Goal: Navigation & Orientation: Find specific page/section

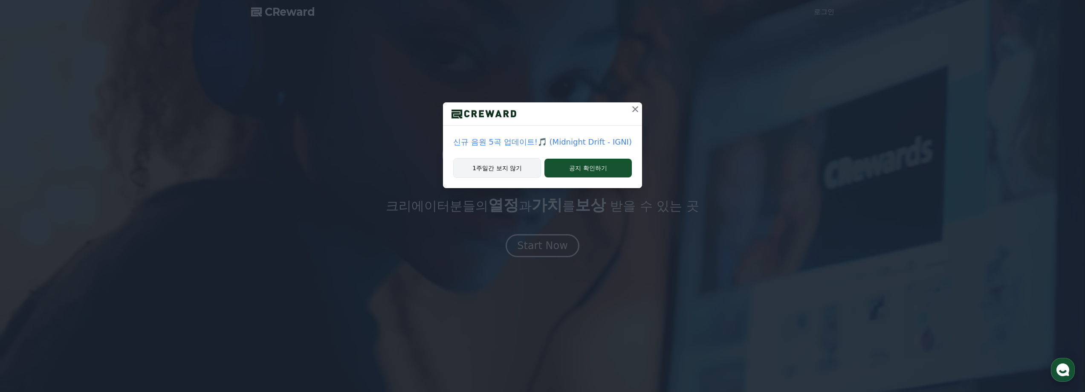
click at [517, 172] on button "1주일간 보지 않기" at bounding box center [497, 168] width 88 height 20
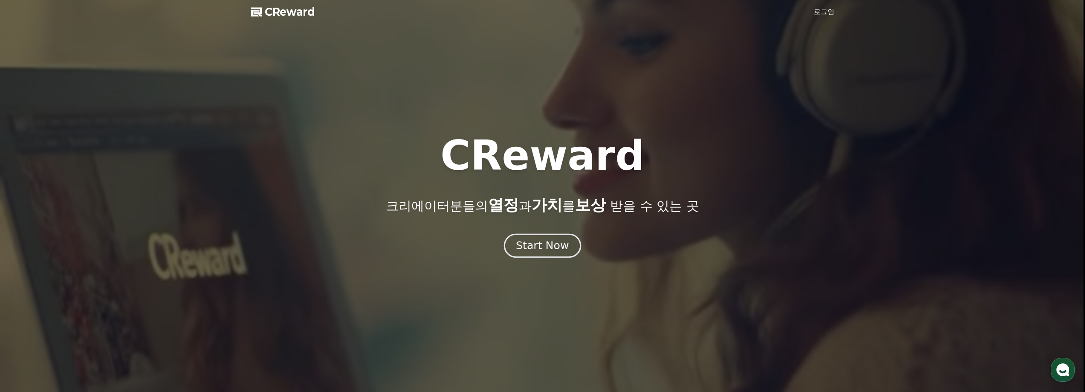
click at [543, 243] on div "Start Now" at bounding box center [542, 245] width 53 height 14
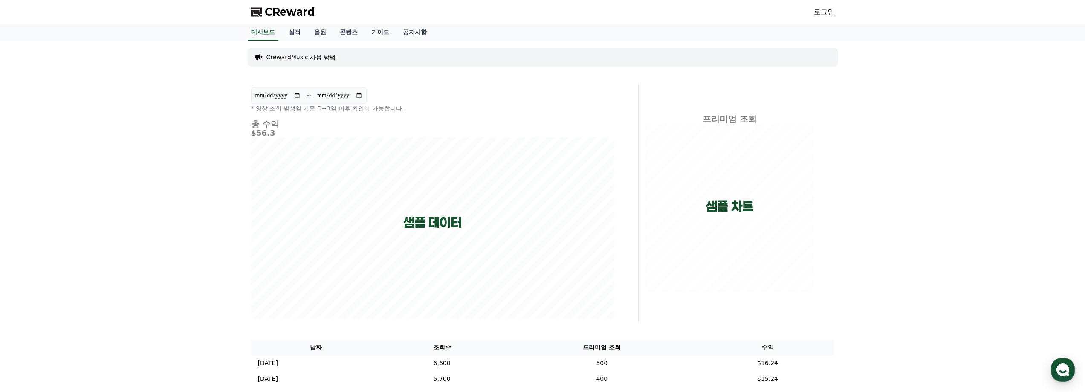
click at [830, 12] on link "로그인" at bounding box center [824, 12] width 20 height 10
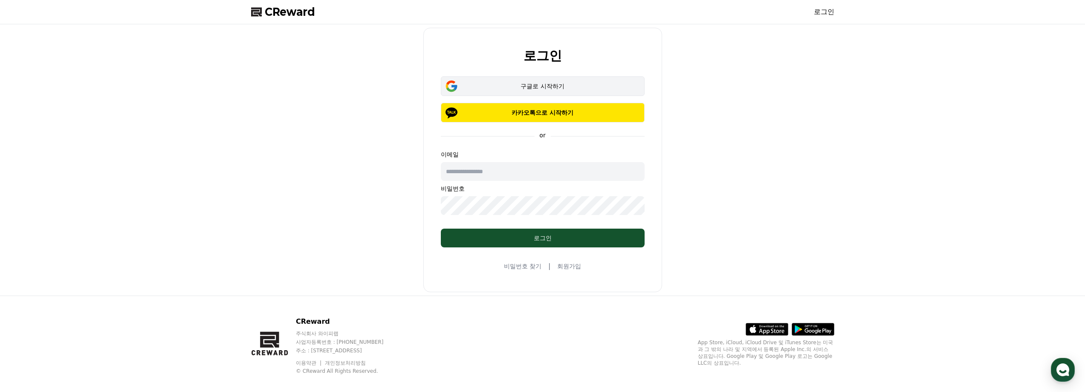
click at [580, 86] on div "구글로 시작하기" at bounding box center [542, 86] width 179 height 9
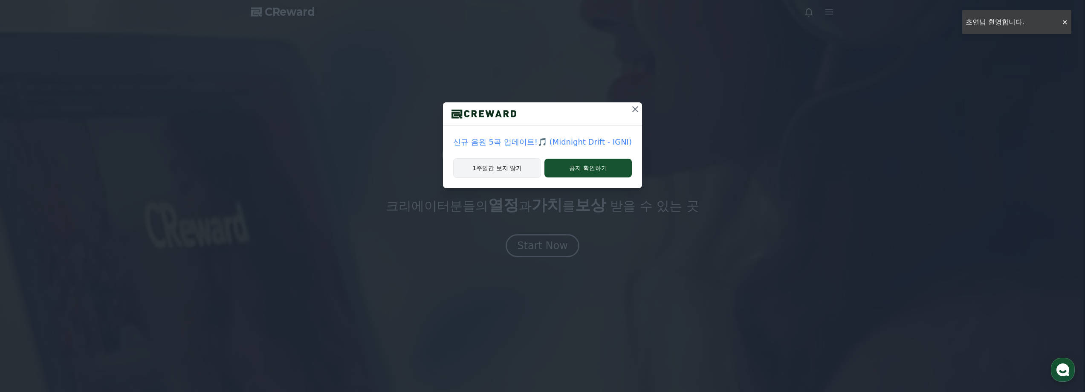
click at [518, 168] on button "1주일간 보지 않기" at bounding box center [497, 168] width 88 height 20
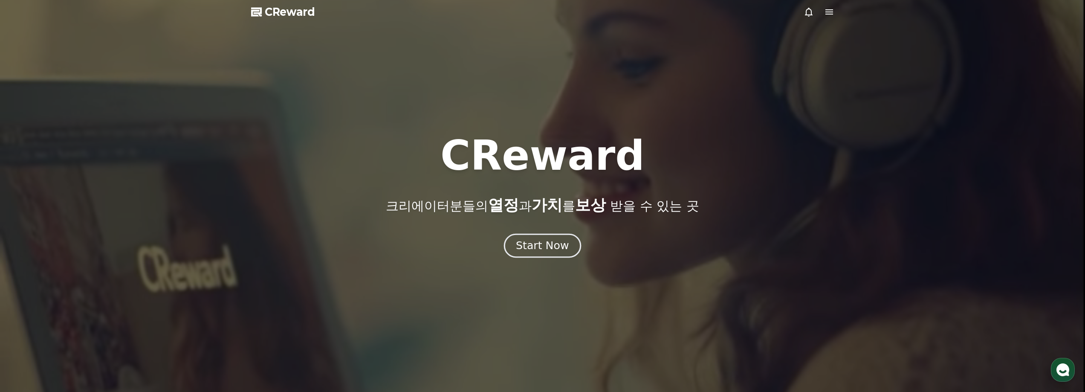
click at [556, 244] on div "Start Now" at bounding box center [542, 245] width 53 height 14
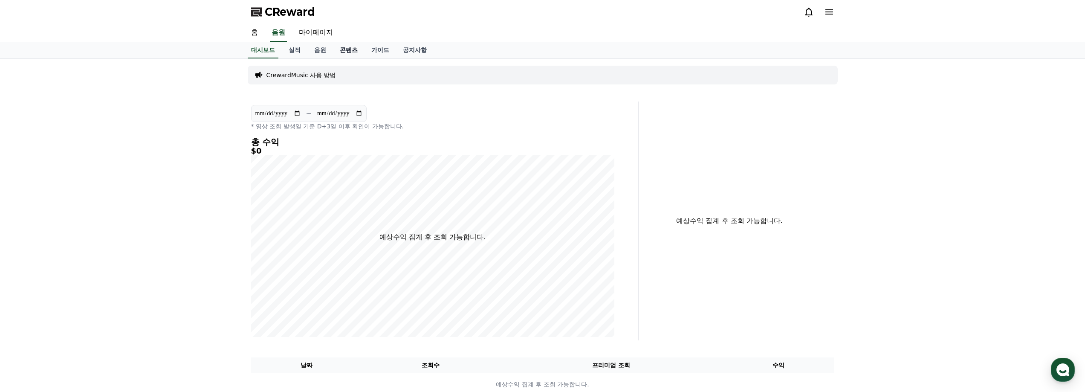
click at [347, 47] on link "콘텐츠" at bounding box center [349, 50] width 32 height 16
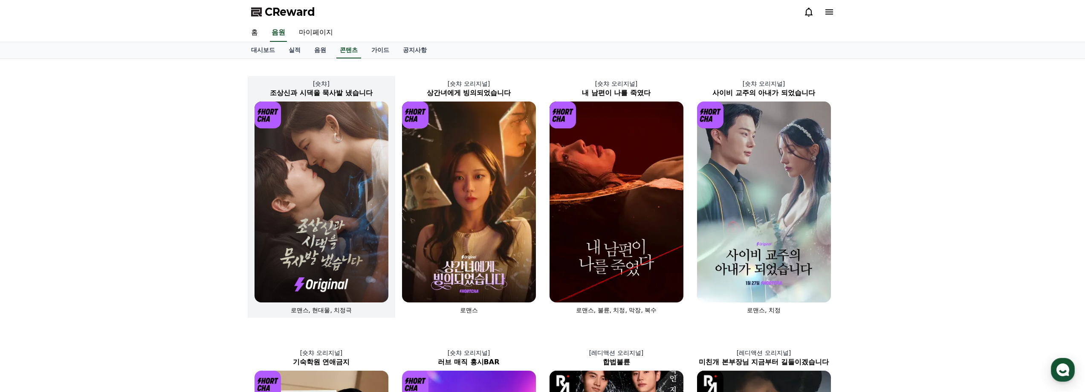
click at [318, 246] on img at bounding box center [322, 201] width 134 height 201
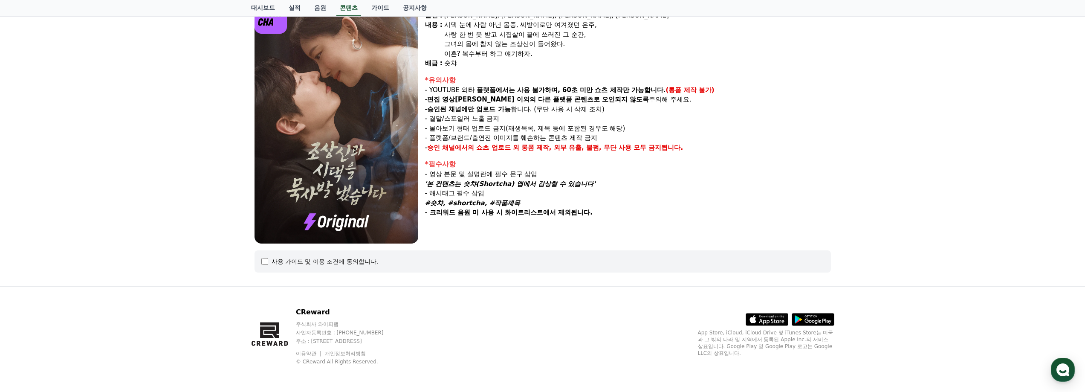
scroll to position [91, 0]
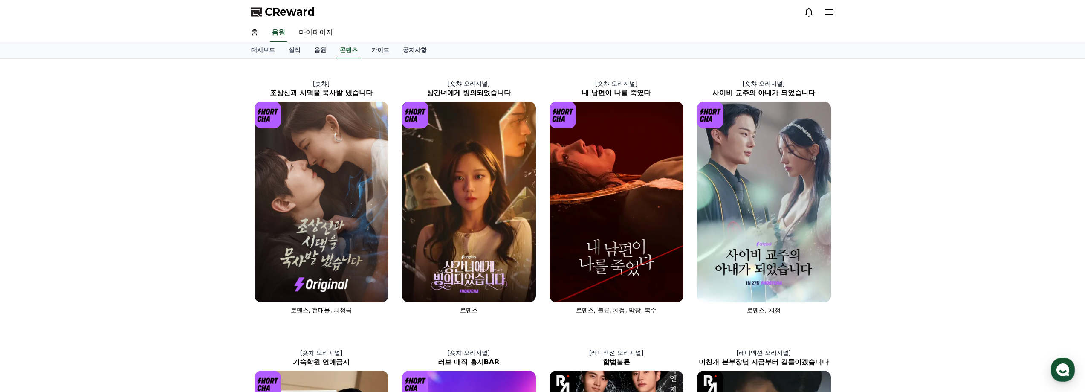
click at [312, 50] on link "음원" at bounding box center [320, 50] width 26 height 16
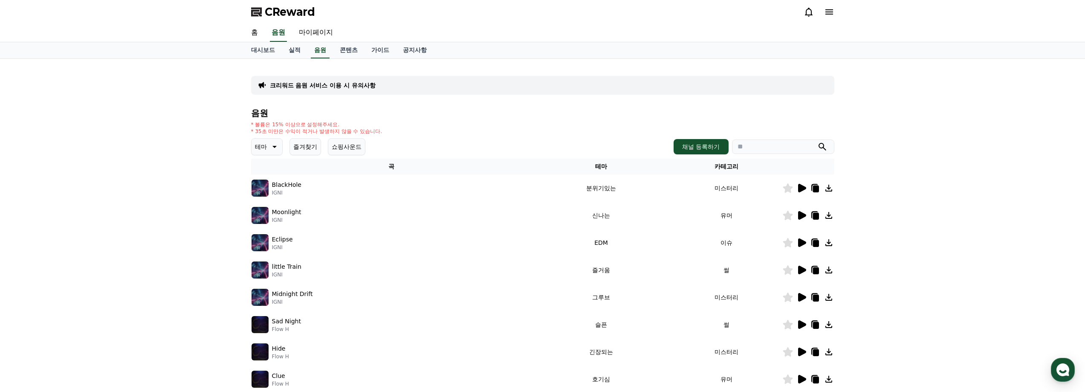
click at [801, 194] on td at bounding box center [808, 187] width 52 height 27
click at [800, 190] on icon at bounding box center [802, 188] width 8 height 9
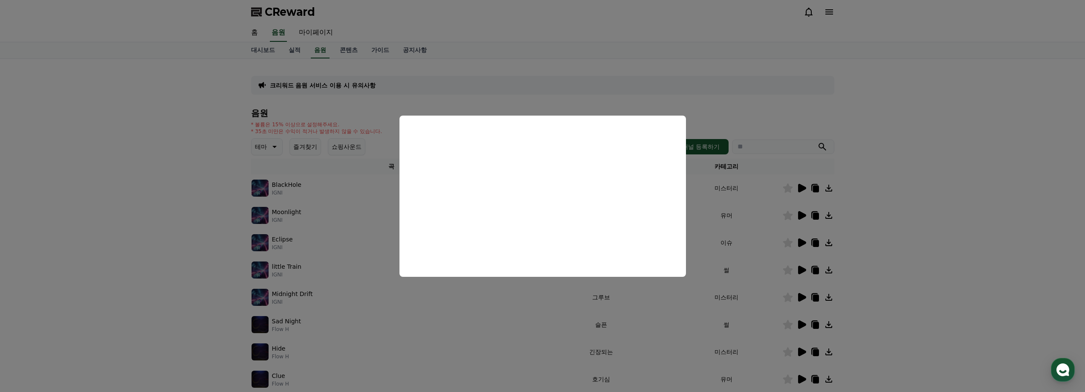
click at [922, 197] on button "close modal" at bounding box center [542, 196] width 1085 height 392
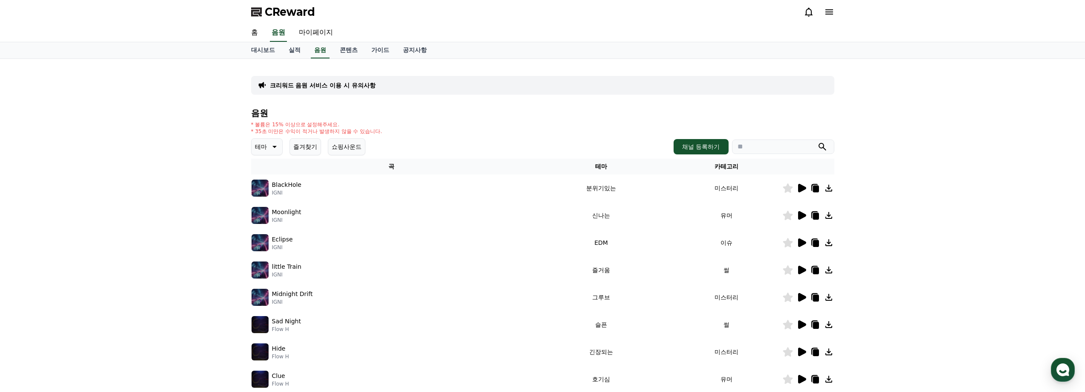
click at [797, 217] on icon at bounding box center [801, 215] width 10 height 10
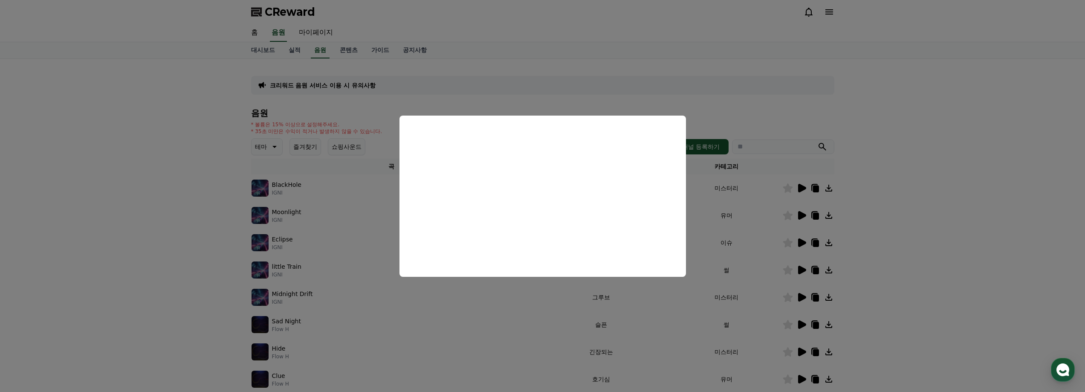
click at [518, 306] on button "close modal" at bounding box center [542, 196] width 1085 height 392
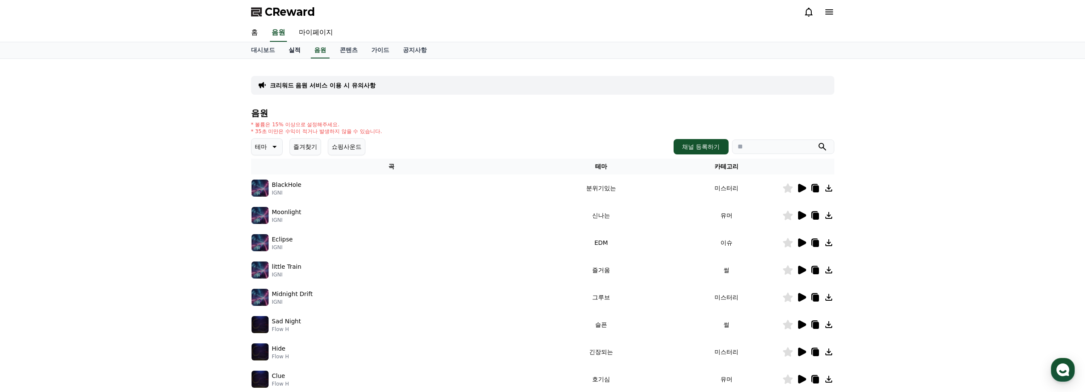
click at [296, 51] on link "실적" at bounding box center [295, 50] width 26 height 16
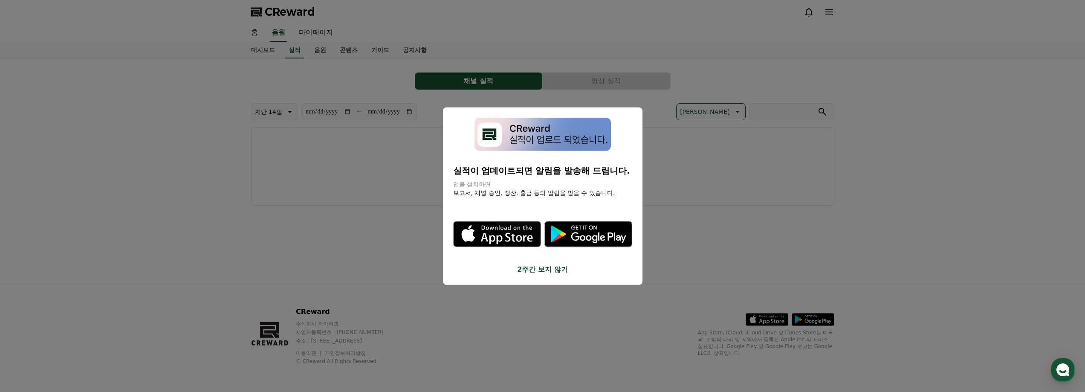
click at [256, 47] on button "close modal" at bounding box center [542, 196] width 1085 height 392
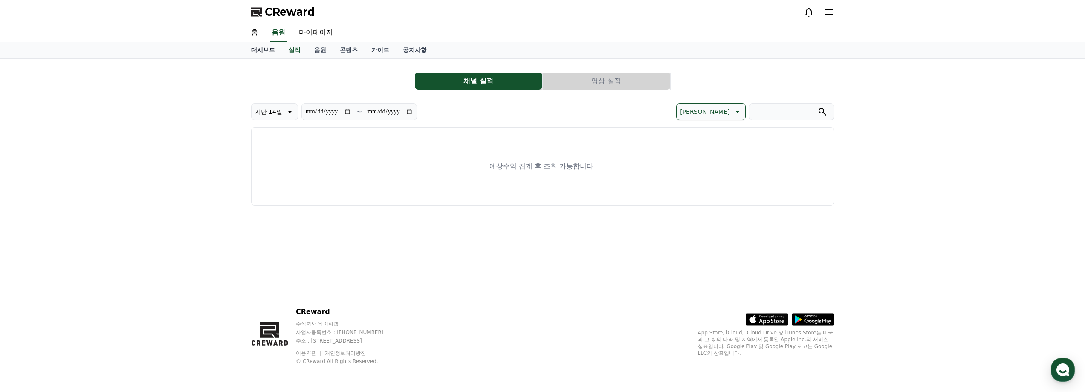
click at [259, 48] on link "대시보드" at bounding box center [263, 50] width 38 height 16
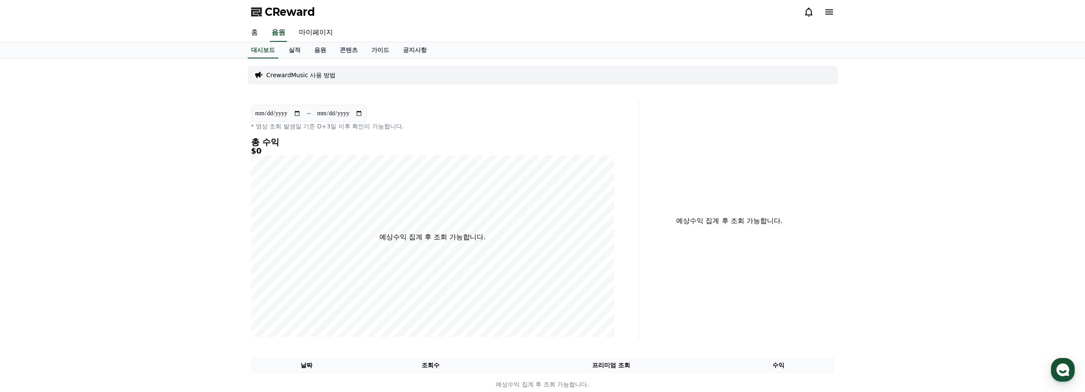
click at [259, 32] on link "홈" at bounding box center [254, 33] width 20 height 18
